Goal: Task Accomplishment & Management: Complete application form

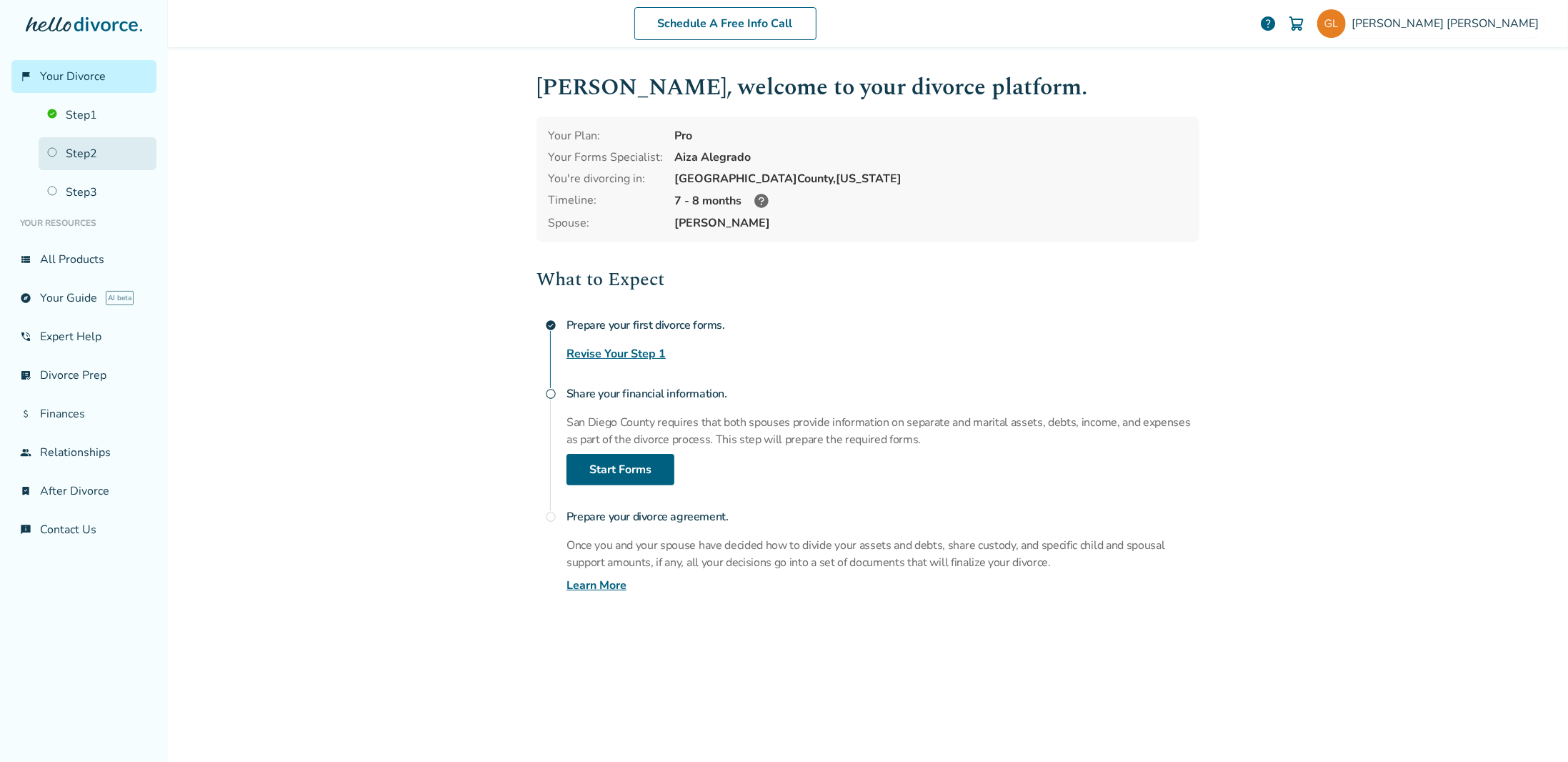
click at [138, 167] on link "Step 2" at bounding box center [97, 153] width 118 height 33
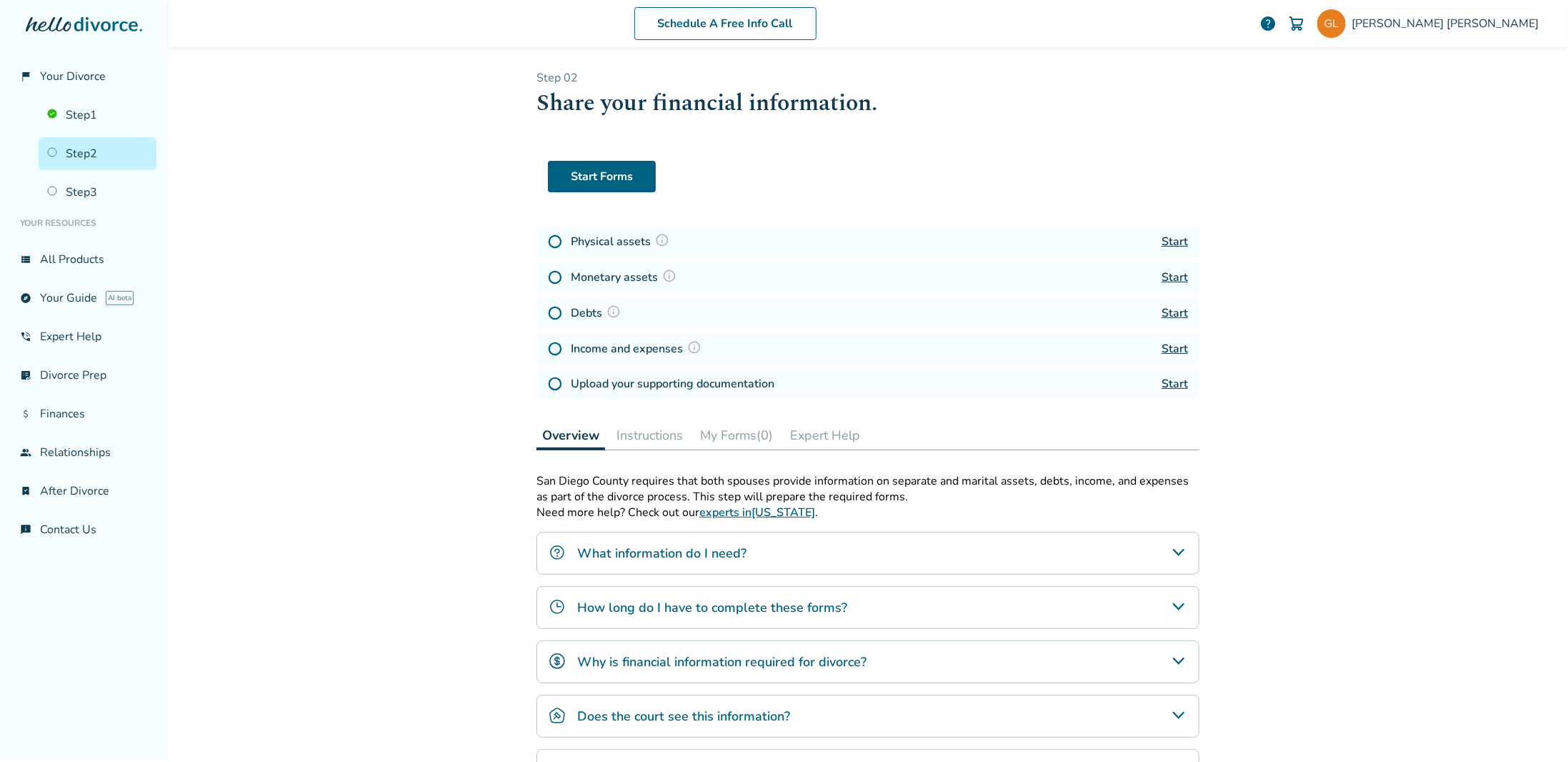
click at [1177, 243] on link "Start" at bounding box center [1174, 241] width 27 height 15
